Goal: Information Seeking & Learning: Learn about a topic

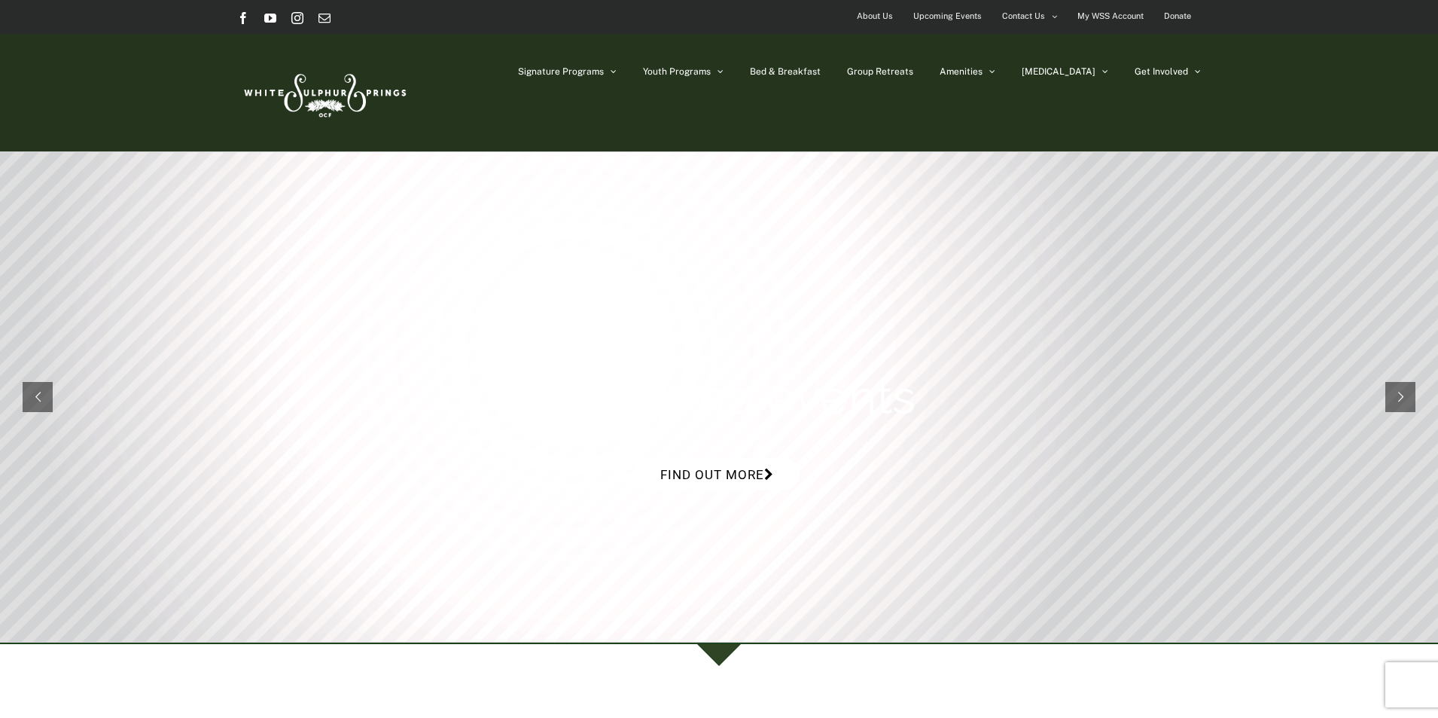
click at [742, 465] on link "Find out more" at bounding box center [717, 474] width 166 height 32
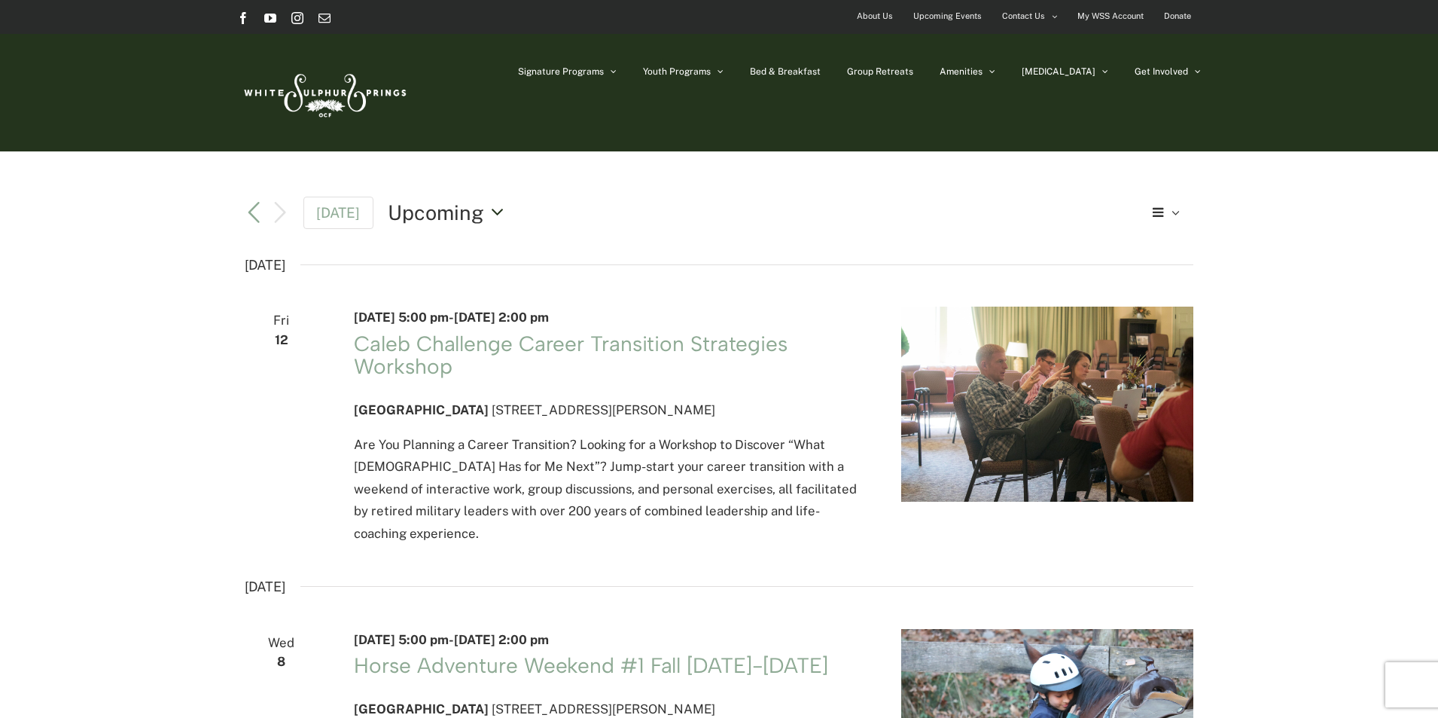
click at [489, 210] on button "Upcoming Upcoming" at bounding box center [450, 212] width 124 height 29
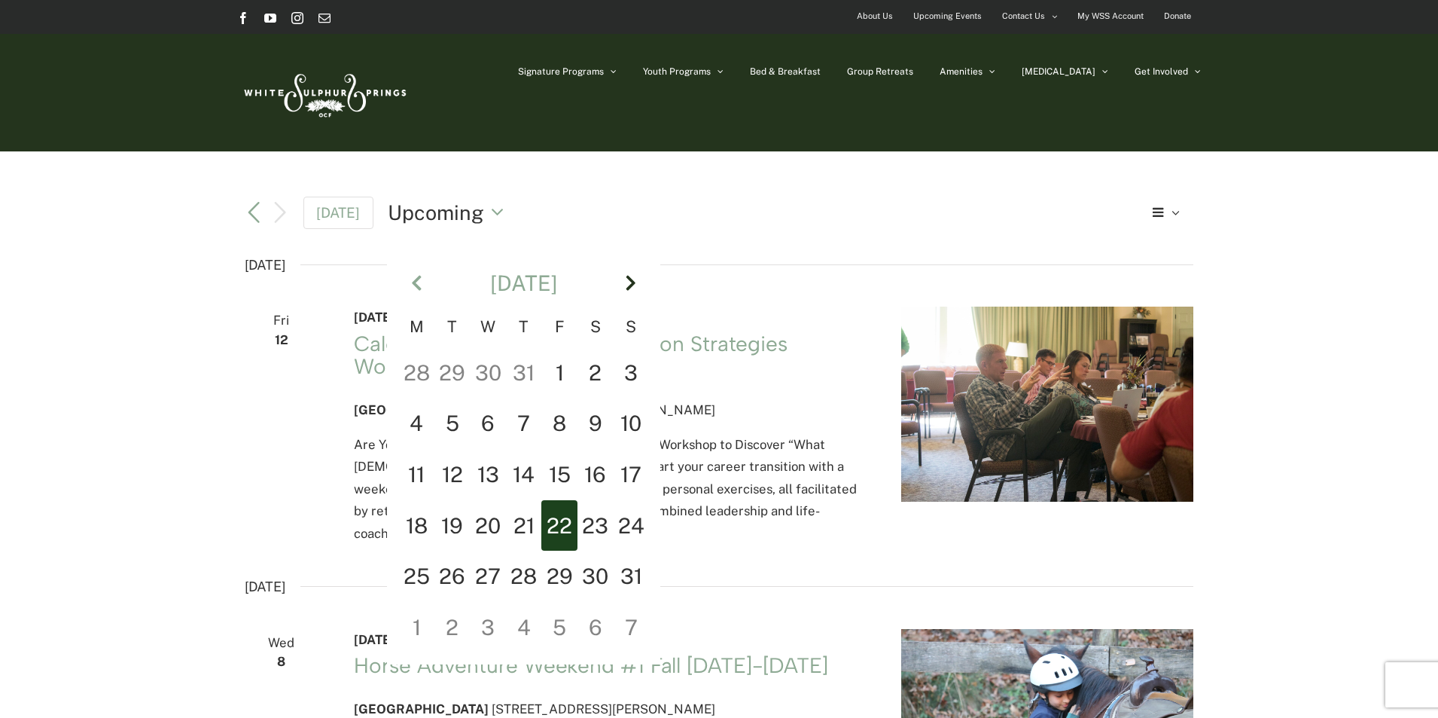
click at [626, 282] on th "Next" at bounding box center [632, 283] width 36 height 65
click at [449, 425] on td "2" at bounding box center [452, 423] width 36 height 51
type input "********"
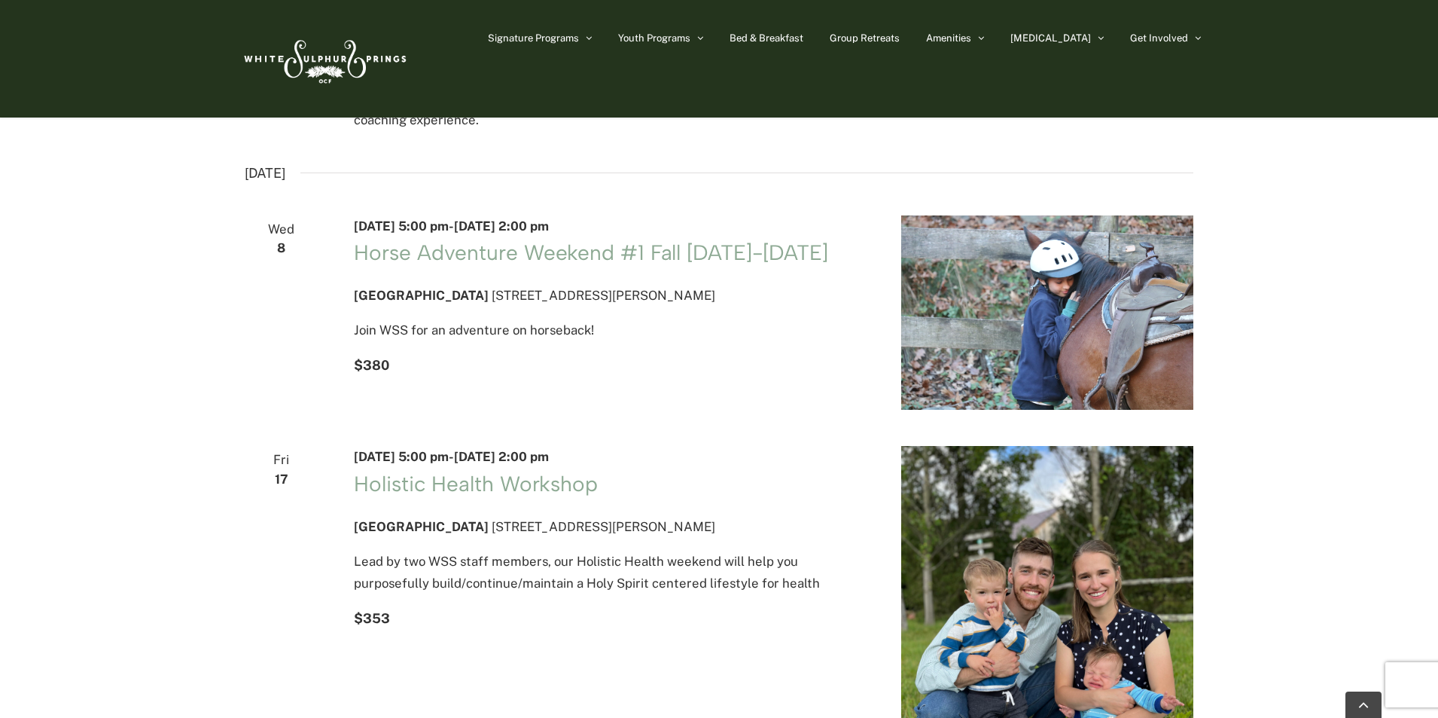
scroll to position [301, 0]
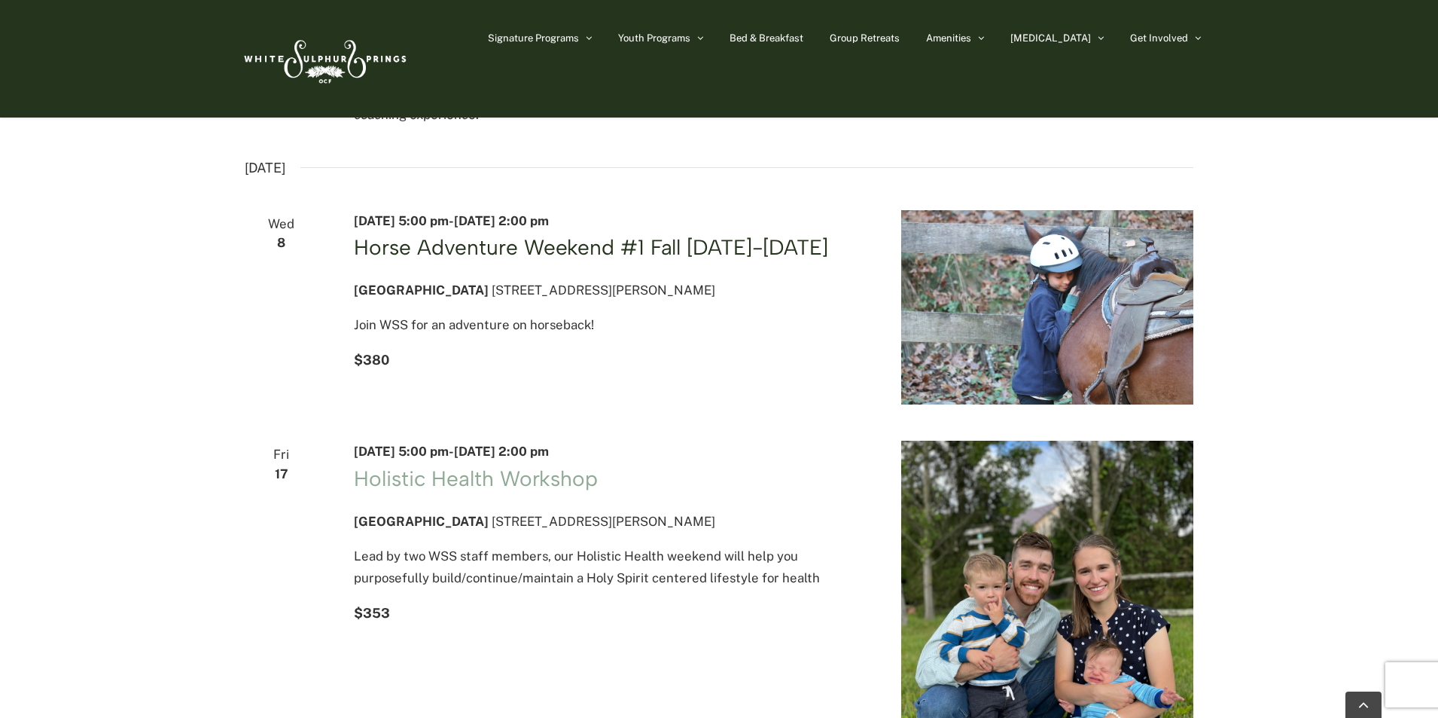
click at [507, 246] on link "Horse Adventure Weekend #1 Fall Wednesday-Friday" at bounding box center [591, 247] width 474 height 26
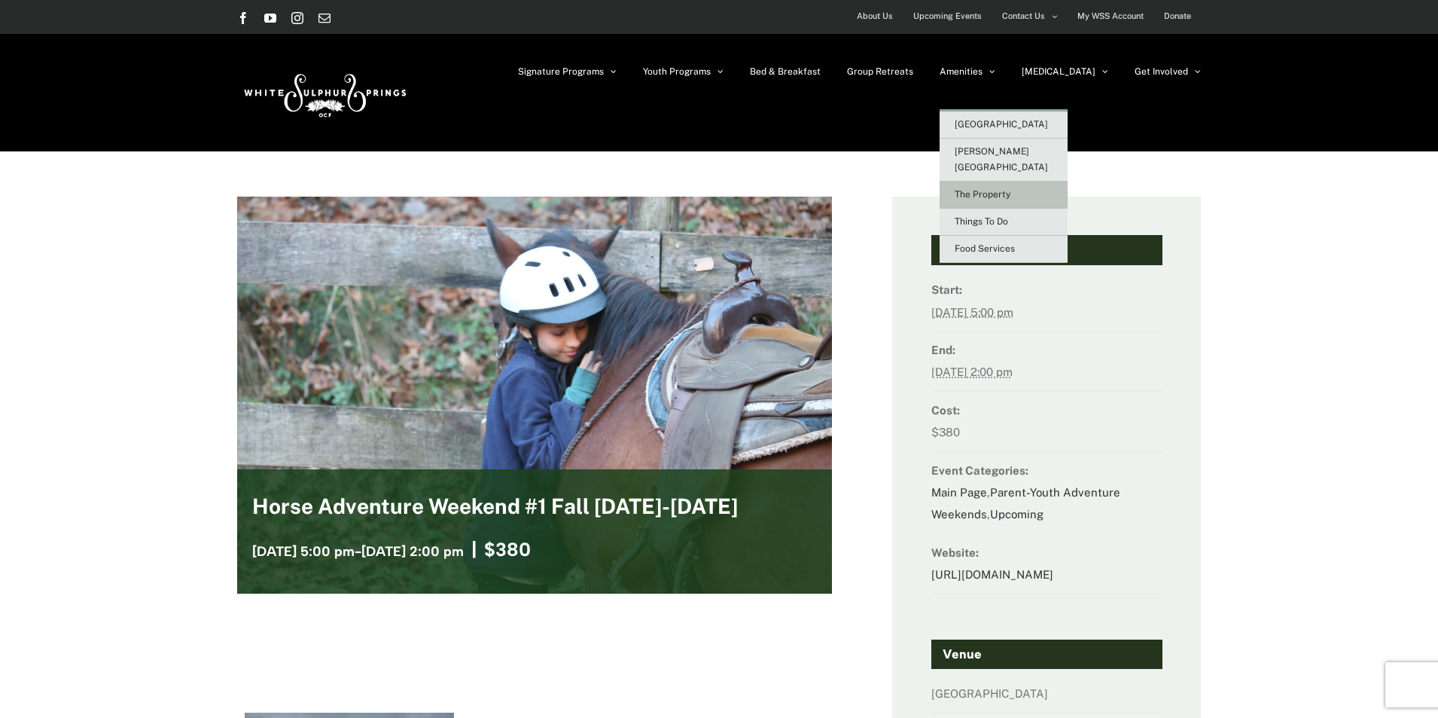
click at [1010, 189] on span "The Property" at bounding box center [983, 194] width 56 height 11
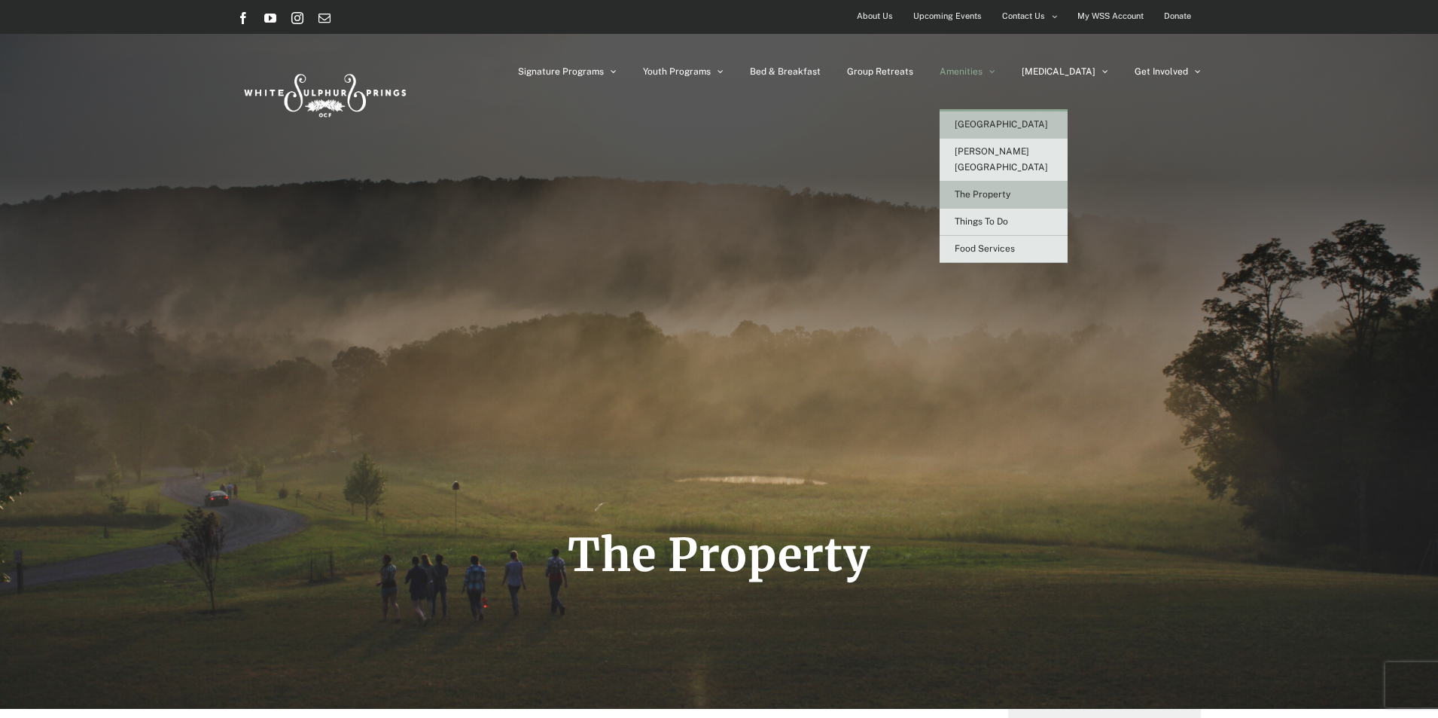
click at [1038, 123] on span "[GEOGRAPHIC_DATA]" at bounding box center [1001, 124] width 93 height 11
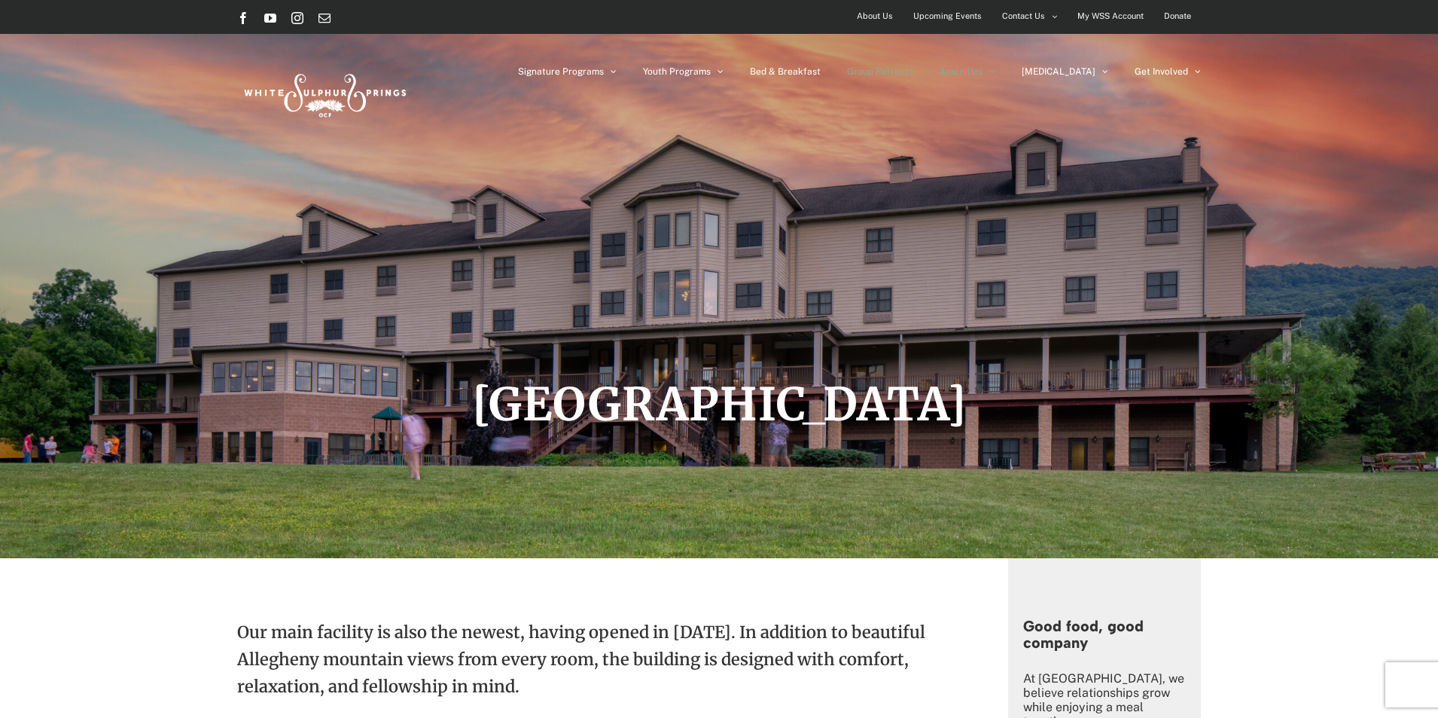
click at [913, 70] on span "Group Retreats" at bounding box center [880, 71] width 66 height 9
